Goal: Check status

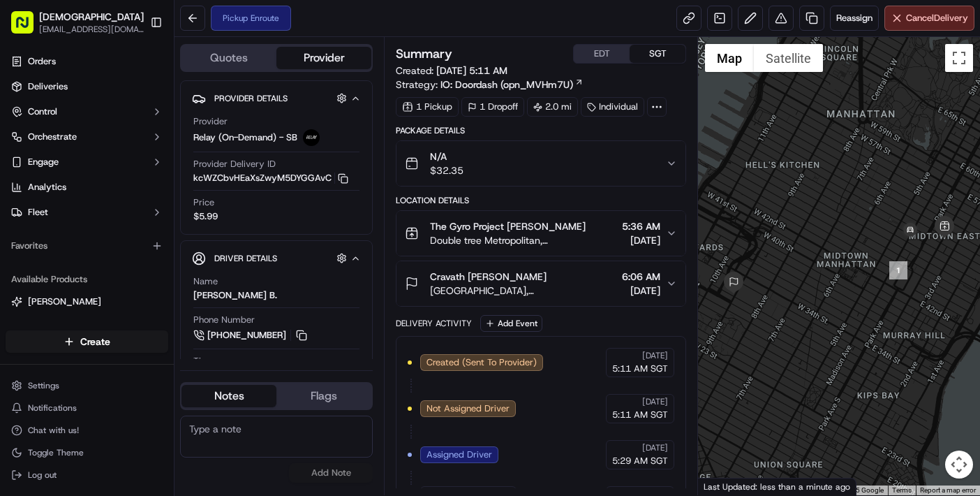
click at [453, 27] on div "Pickup Enroute Reassign Cancel Delivery" at bounding box center [578, 18] width 806 height 37
click at [187, 484] on div "No results found Add Note" at bounding box center [276, 449] width 193 height 78
click at [518, 461] on div "Created (Sent To Provider) Relay (On-Demand) - SB [DATE] 5:11 AM SGT Not Assign…" at bounding box center [541, 478] width 267 height 260
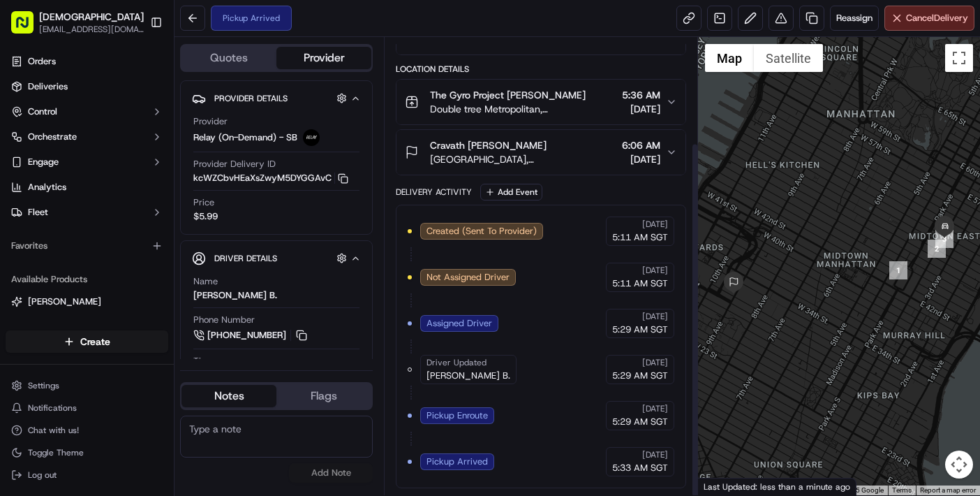
scroll to position [135, 0]
click at [364, 17] on div "Pickup Arrived Reassign Cancel Delivery" at bounding box center [578, 18] width 806 height 37
click at [565, 437] on div "Created (Sent To Provider) Relay (On-Demand) - SB [DATE] 5:11 AM SGT Not Assign…" at bounding box center [541, 346] width 267 height 260
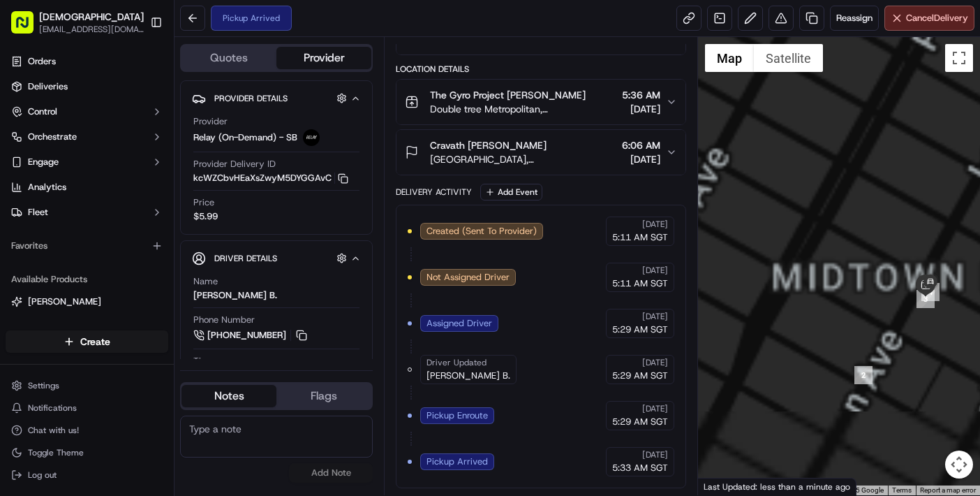
drag, startPoint x: 951, startPoint y: 246, endPoint x: 816, endPoint y: 280, distance: 138.8
click at [808, 281] on div at bounding box center [839, 266] width 282 height 458
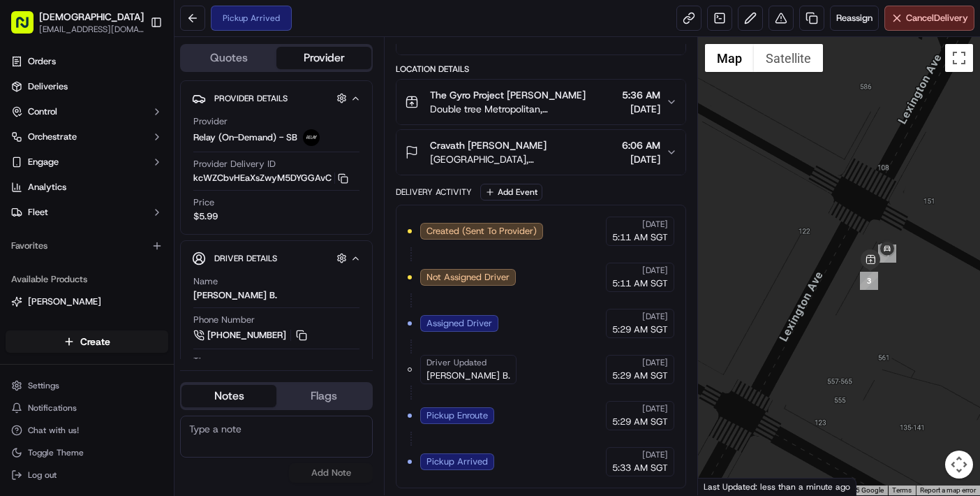
drag, startPoint x: 860, startPoint y: 224, endPoint x: 919, endPoint y: 336, distance: 126.8
click at [919, 336] on div at bounding box center [839, 266] width 282 height 458
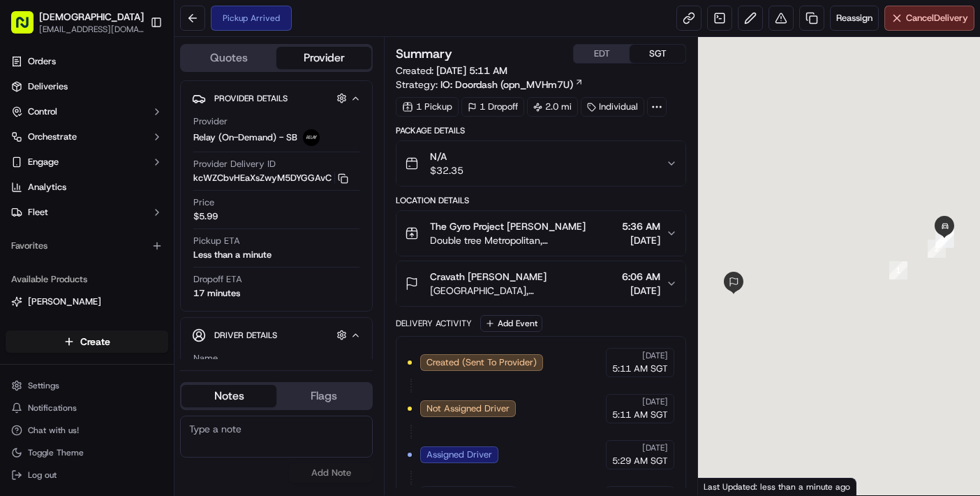
click at [373, 27] on div "Pickup Arrived Reassign Cancel Delivery" at bounding box center [578, 18] width 806 height 37
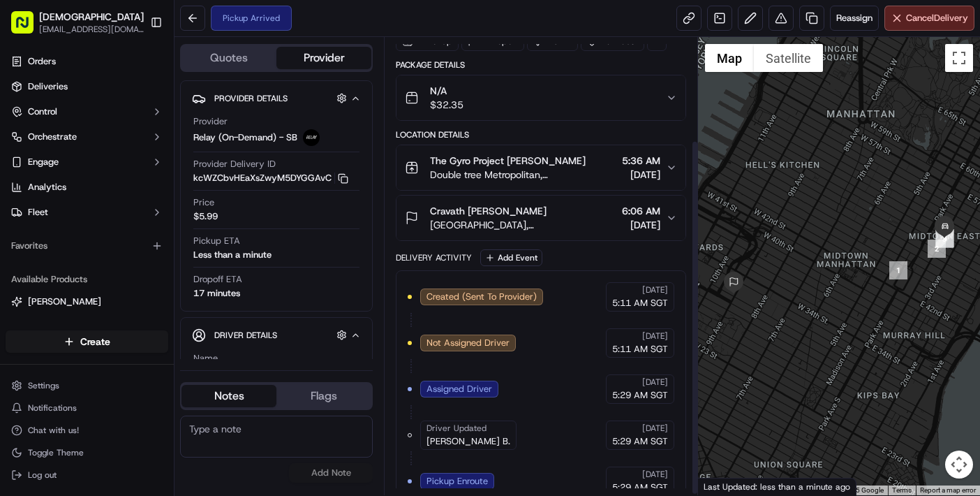
scroll to position [135, 0]
